Goal: Task Accomplishment & Management: Use online tool/utility

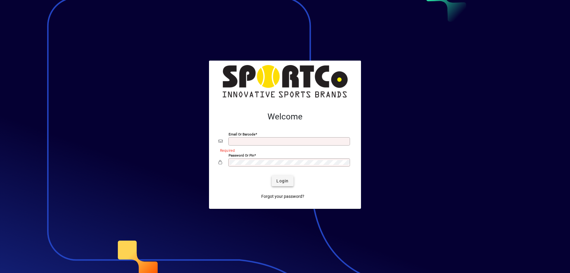
type input "**********"
click at [286, 178] on span "Login" at bounding box center [282, 181] width 12 height 6
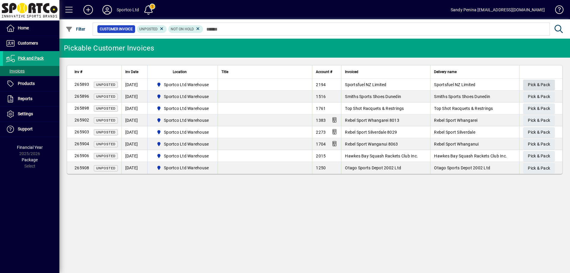
click at [529, 83] on span "Pick & Pack" at bounding box center [539, 85] width 22 height 10
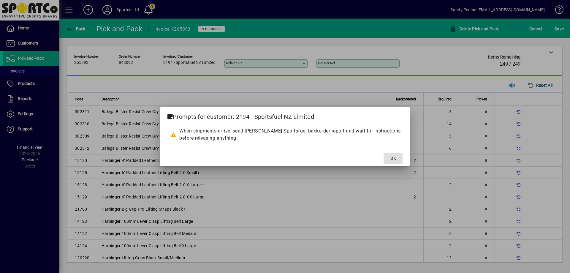
click at [391, 157] on span "OK" at bounding box center [393, 158] width 6 height 6
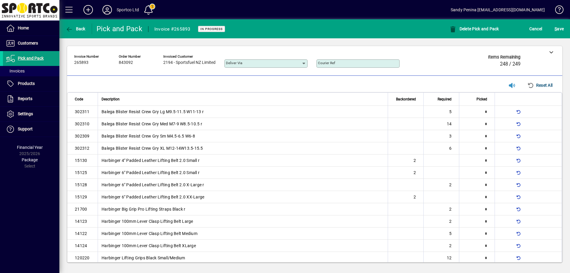
scroll to position [201, 0]
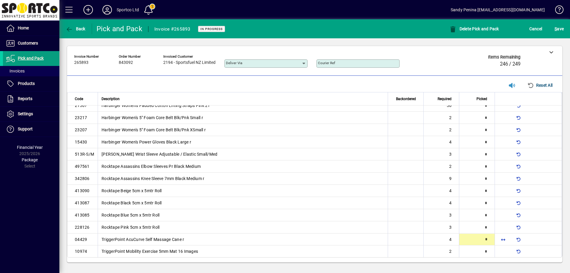
type input "*"
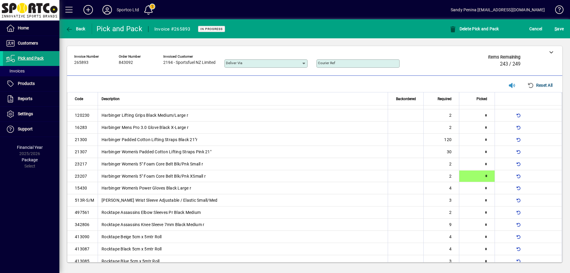
scroll to position [154, 0]
type input "*"
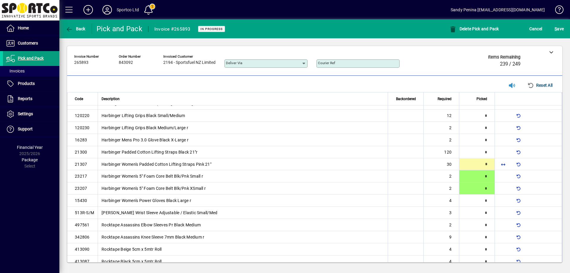
scroll to position [130, 0]
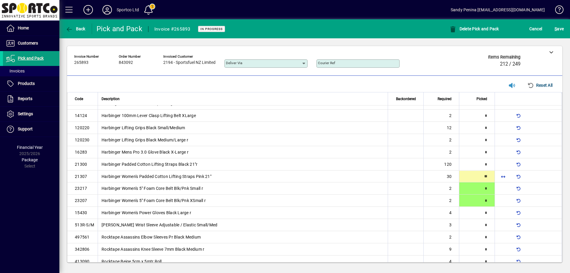
type input "**"
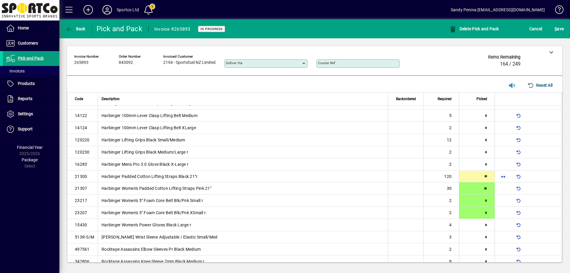
type input "**"
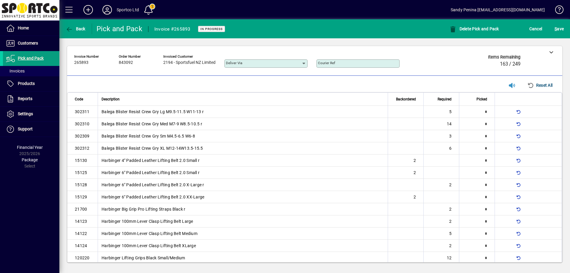
scroll to position [118, 0]
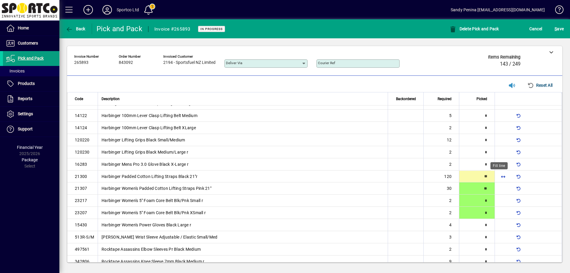
click at [496, 172] on span "button" at bounding box center [503, 176] width 14 height 14
type input "***"
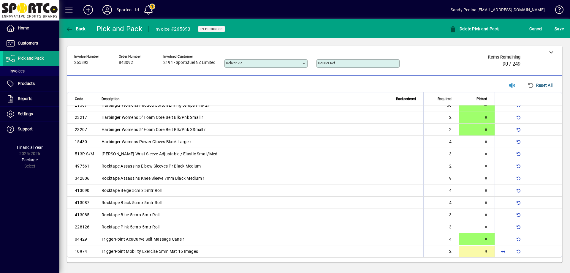
type input "*"
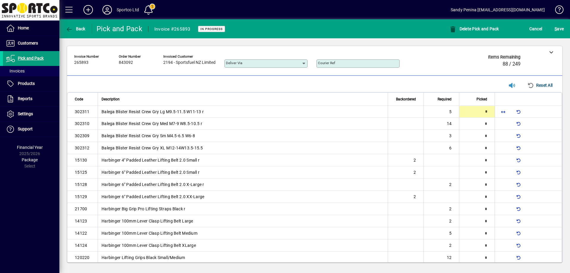
type input "*"
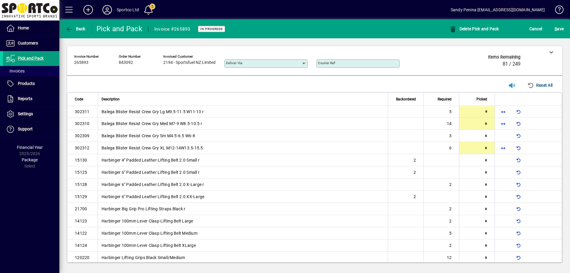
type input "*"
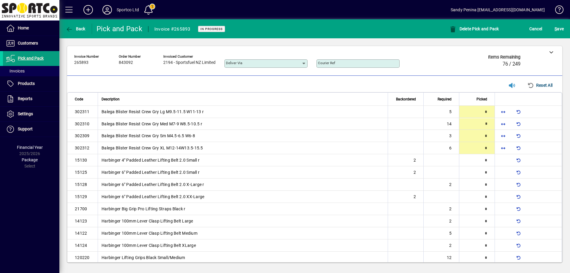
type input "*"
type input "**"
type input "*"
type input "**"
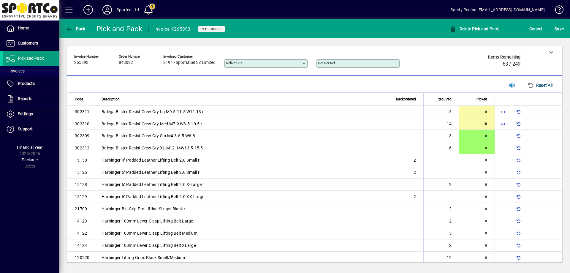
type input "*"
type input "**"
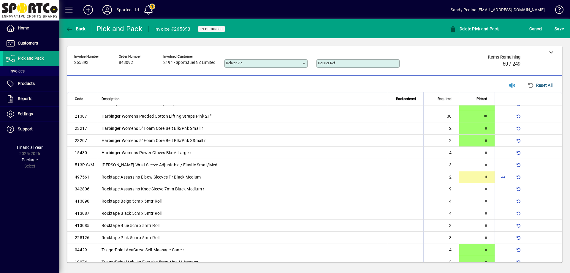
type input "*"
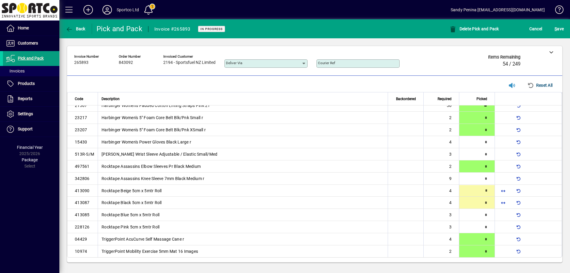
type input "*"
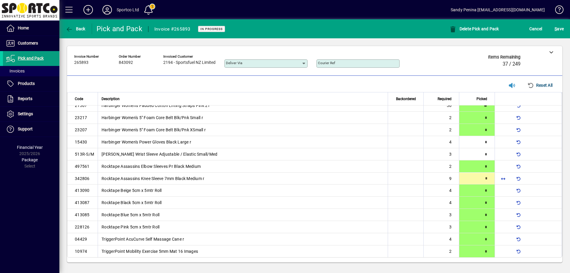
type input "*"
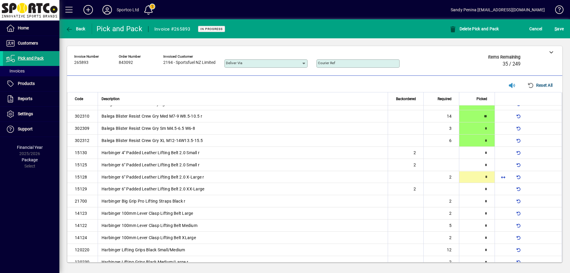
type input "*"
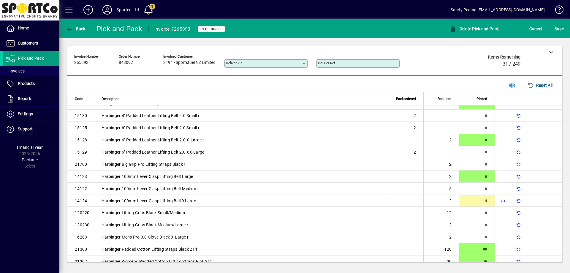
type input "*"
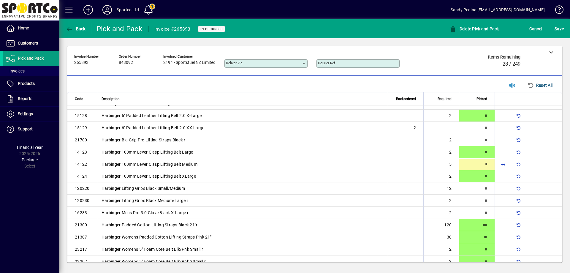
scroll to position [57, 0]
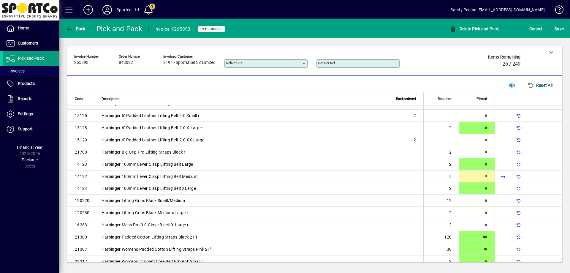
type input "*"
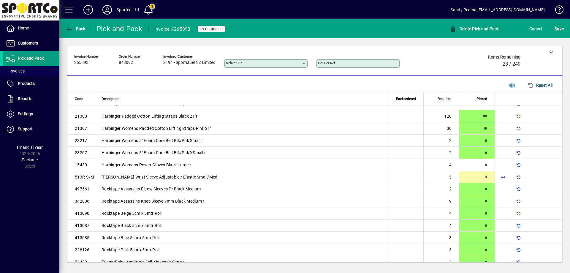
scroll to position [179, 0]
type input "*"
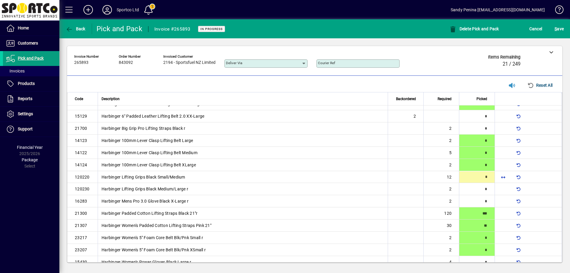
type input "*"
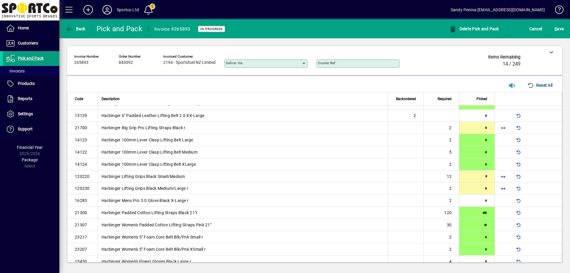
type input "*"
type input "**"
type input "*"
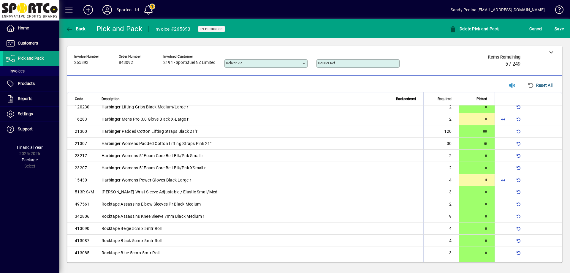
scroll to position [167, 0]
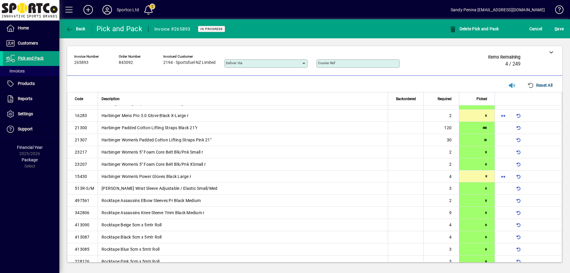
type input "*"
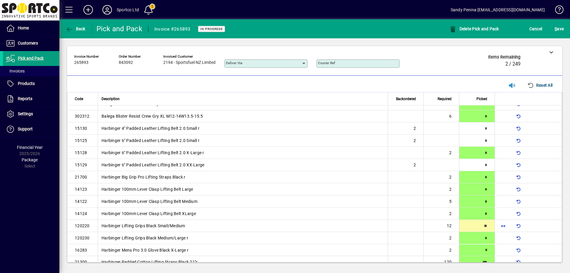
scroll to position [59, 0]
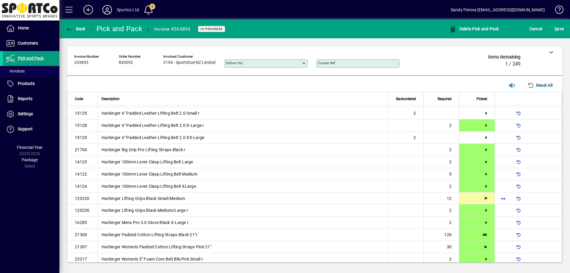
type input "**"
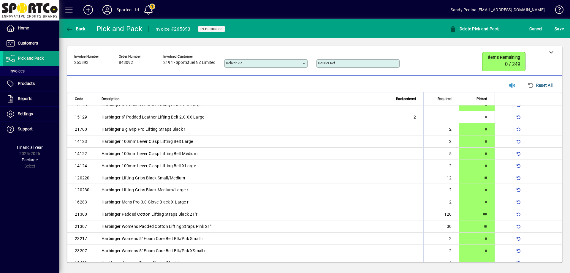
scroll to position [81, 0]
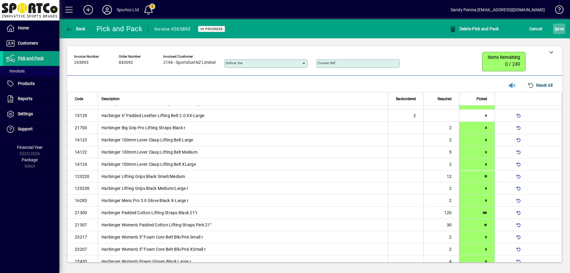
click at [559, 25] on span "S ave" at bounding box center [558, 28] width 9 height 9
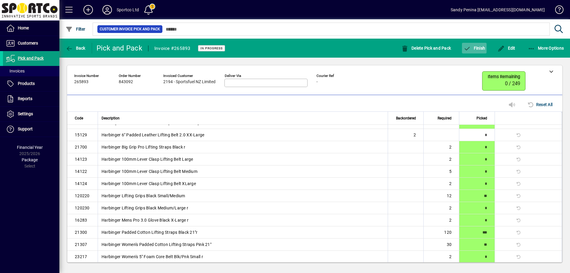
click at [474, 50] on span "Finish" at bounding box center [474, 48] width 22 height 5
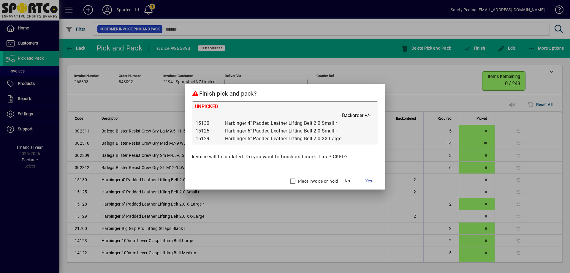
scroll to position [81, 0]
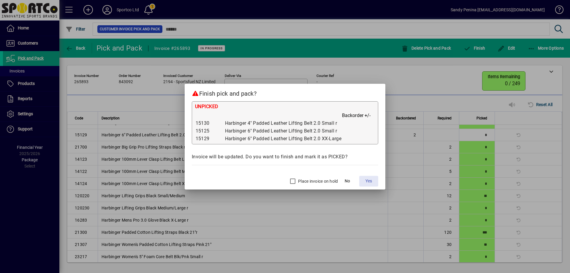
click at [370, 183] on span "Yes" at bounding box center [368, 181] width 7 height 6
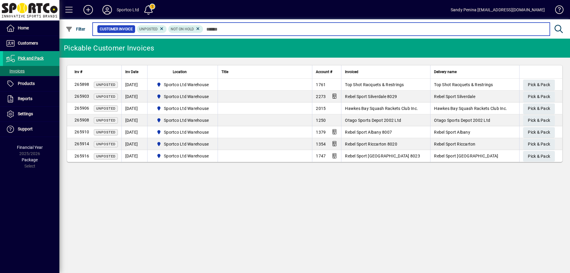
click at [263, 31] on input "text" at bounding box center [374, 29] width 342 height 8
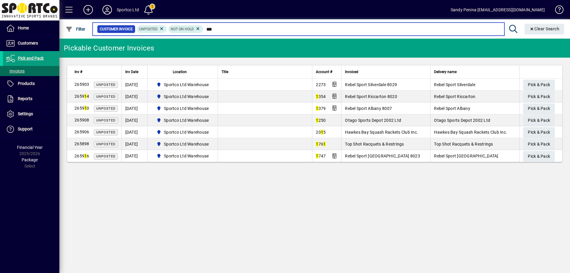
type input "****"
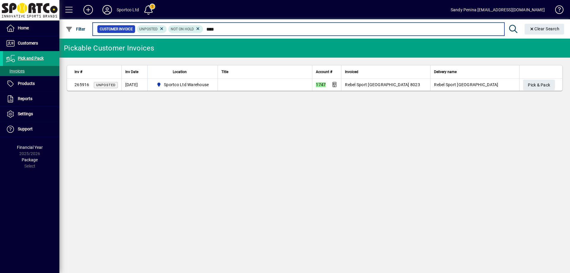
drag, startPoint x: 237, startPoint y: 27, endPoint x: 190, endPoint y: 21, distance: 48.2
click at [190, 21] on mat-form-field "Customer Invoice Unposted Not On Hold **** Clear Search" at bounding box center [329, 28] width 475 height 19
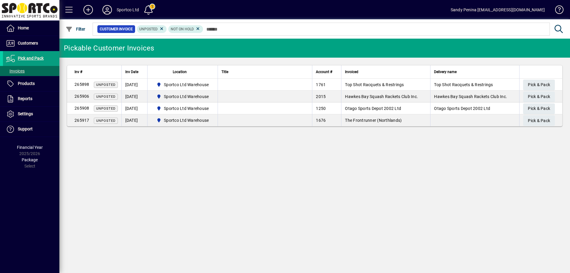
drag, startPoint x: 532, startPoint y: 103, endPoint x: 511, endPoint y: 121, distance: 27.3
click at [511, 121] on tbody "265898 Unposted [DATE] Sportco Ltd Warehouse 1761 Top Shot Racquets & Restrings…" at bounding box center [314, 102] width 495 height 47
drag, startPoint x: 529, startPoint y: 165, endPoint x: 552, endPoint y: 189, distance: 32.9
drag, startPoint x: 552, startPoint y: 189, endPoint x: 287, endPoint y: 156, distance: 266.8
click at [287, 150] on div "Pickable Customer Invoices Inv # Inv Date Location Title Account # Invoiced Del…" at bounding box center [314, 156] width 510 height 234
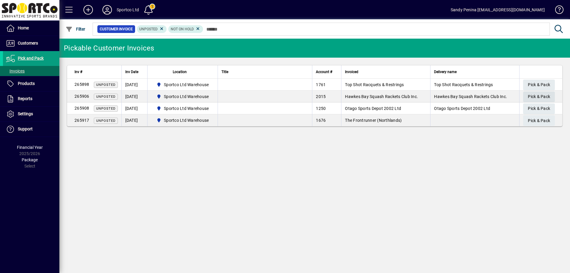
click at [542, 96] on span "Pick & Pack" at bounding box center [539, 97] width 22 height 10
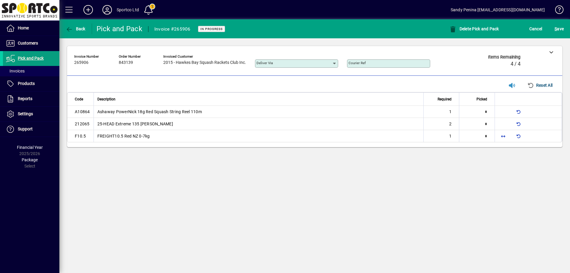
type input "*"
drag, startPoint x: 502, startPoint y: 137, endPoint x: 504, endPoint y: 141, distance: 4.9
click at [502, 137] on span "button" at bounding box center [503, 136] width 14 height 14
type input "*"
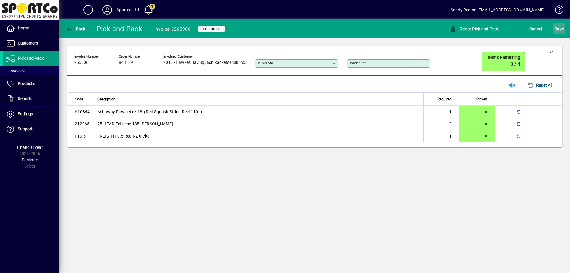
click at [554, 27] on span "submit" at bounding box center [559, 29] width 12 height 14
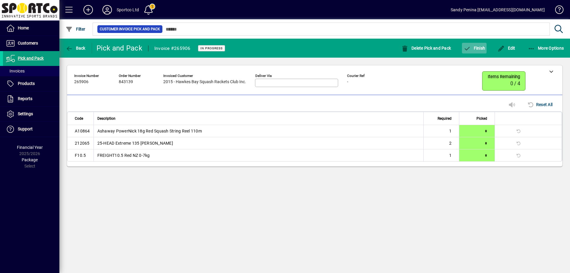
click at [471, 49] on span "Finish" at bounding box center [474, 48] width 22 height 5
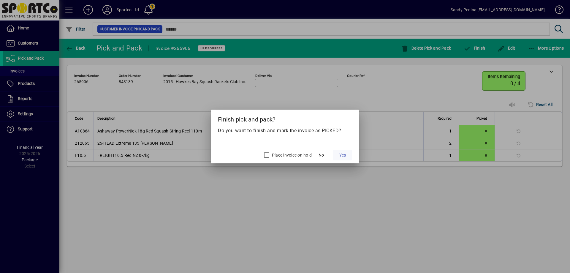
click at [337, 155] on span at bounding box center [342, 155] width 19 height 14
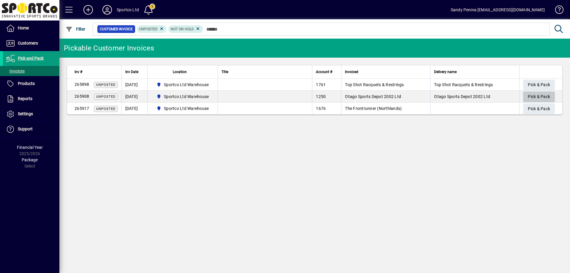
click at [530, 93] on span "Pick & Pack" at bounding box center [539, 97] width 22 height 10
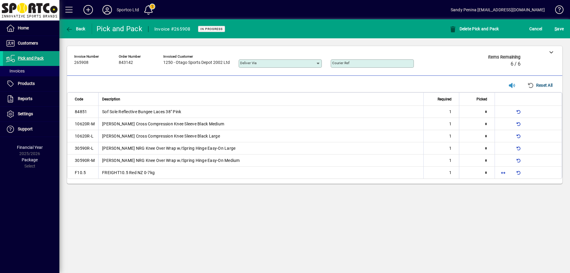
type input "*"
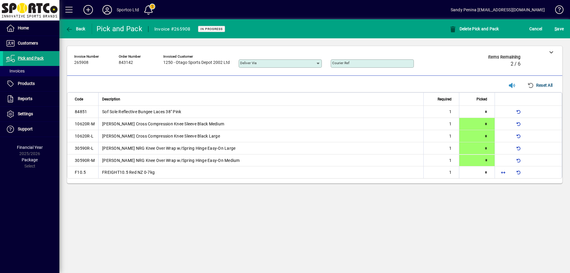
type input "*"
click at [506, 172] on span "button" at bounding box center [503, 172] width 14 height 14
type input "*"
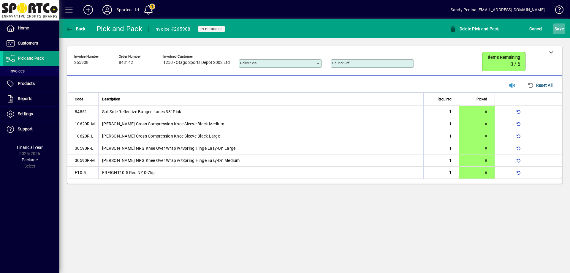
click at [560, 31] on span "S ave" at bounding box center [558, 28] width 9 height 9
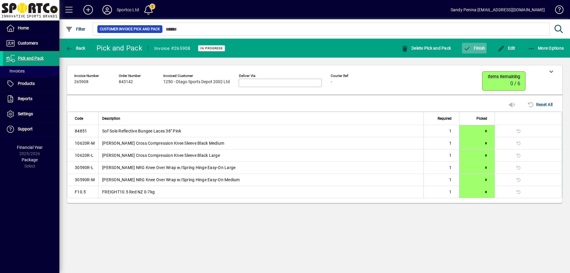
click at [469, 49] on icon "button" at bounding box center [466, 49] width 7 height 6
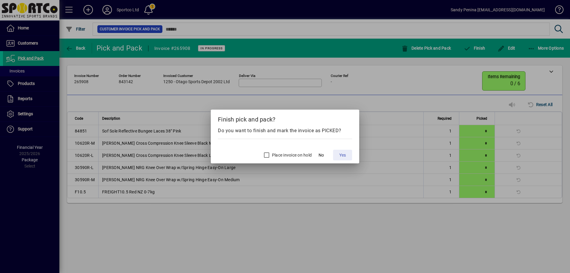
drag, startPoint x: 341, startPoint y: 154, endPoint x: 244, endPoint y: 146, distance: 97.1
click at [340, 155] on span "Yes" at bounding box center [342, 155] width 7 height 6
